Goal: Information Seeking & Learning: Learn about a topic

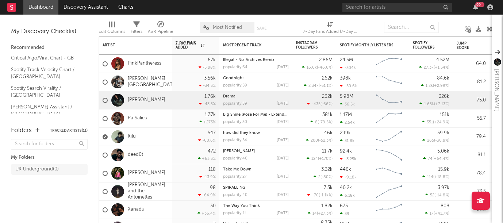
click at [133, 136] on link "Kilu" at bounding box center [132, 137] width 8 height 6
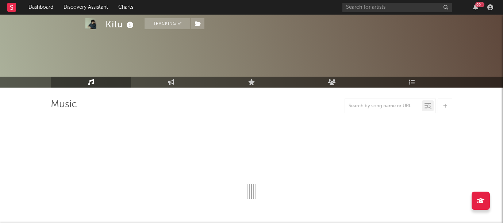
select select "6m"
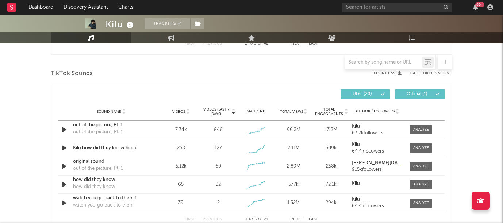
scroll to position [475, 0]
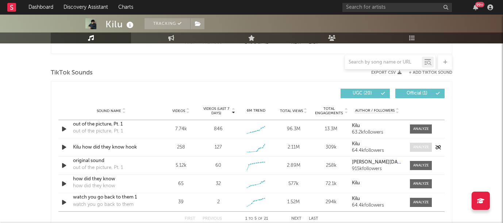
click at [417, 145] on div at bounding box center [421, 147] width 16 height 5
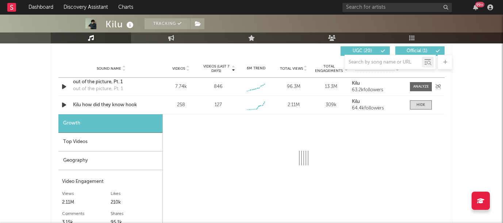
select select "1w"
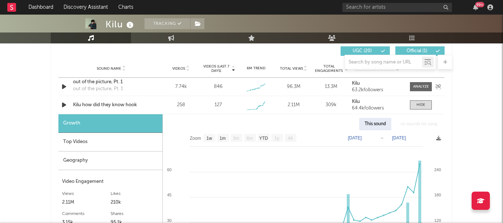
scroll to position [525, 0]
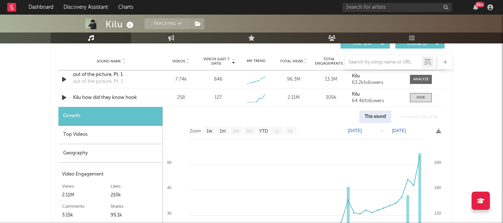
click at [103, 134] on div "Top Videos" at bounding box center [110, 135] width 104 height 19
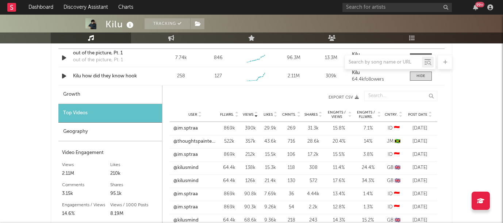
scroll to position [546, 0]
click at [423, 112] on div "Post Date" at bounding box center [419, 114] width 27 height 5
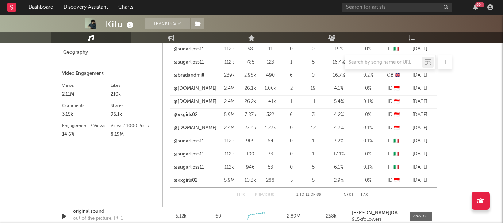
scroll to position [626, 0]
click at [346, 194] on button "Next" at bounding box center [348, 195] width 10 height 4
